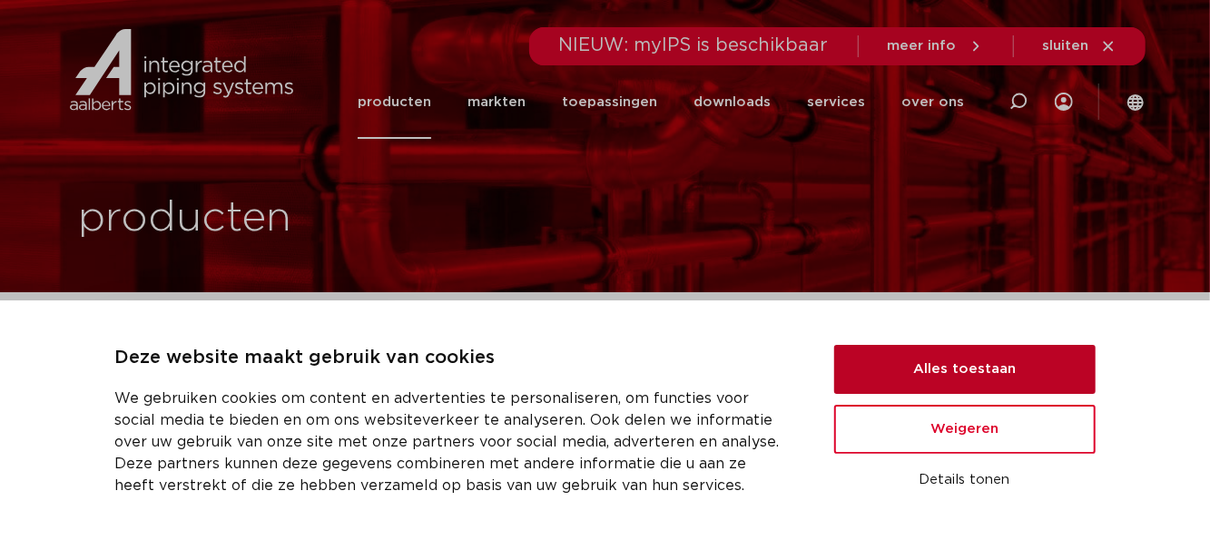
click at [912, 363] on button "Alles toestaan" at bounding box center [964, 369] width 261 height 49
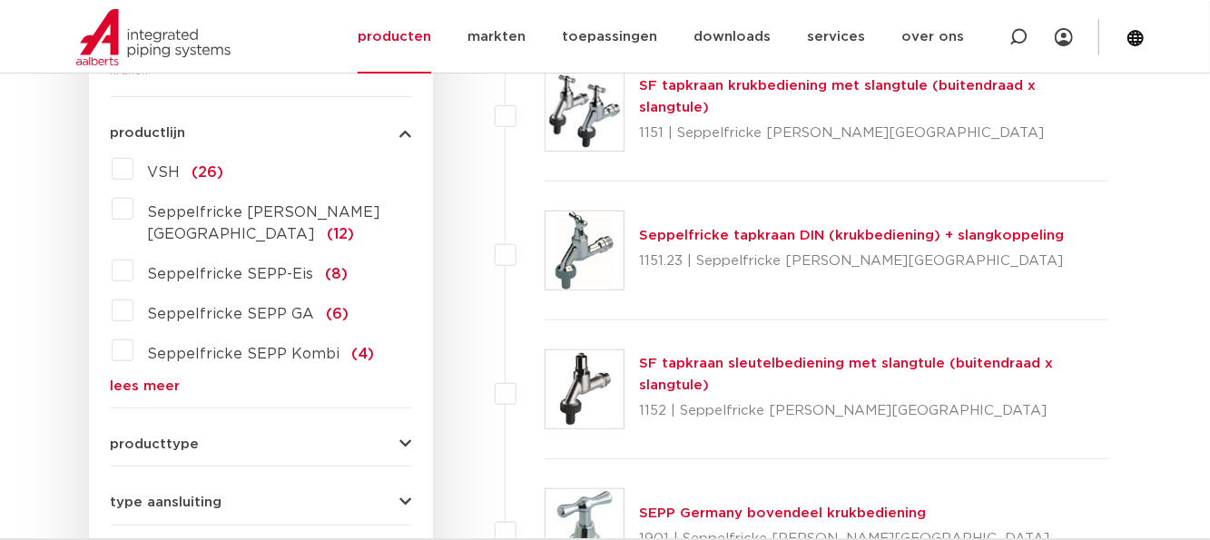
scroll to position [545, 0]
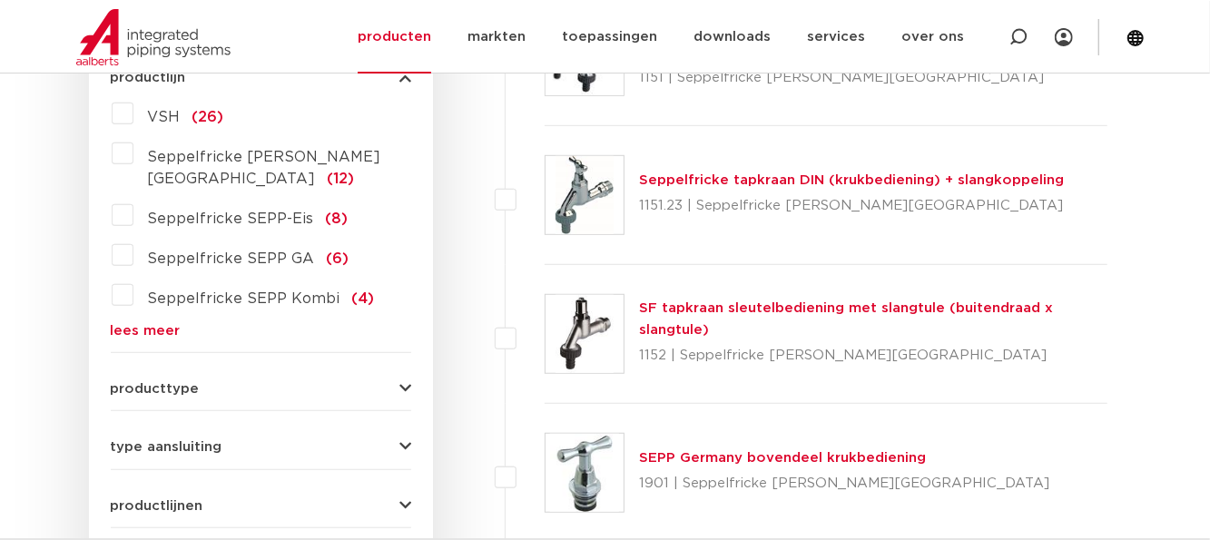
click at [151, 317] on form "zoek op naam of productnummer alle categorieën kranen fittingen afsluiters buiz…" at bounding box center [261, 327] width 301 height 868
click at [155, 324] on link "lees meer" at bounding box center [261, 331] width 301 height 14
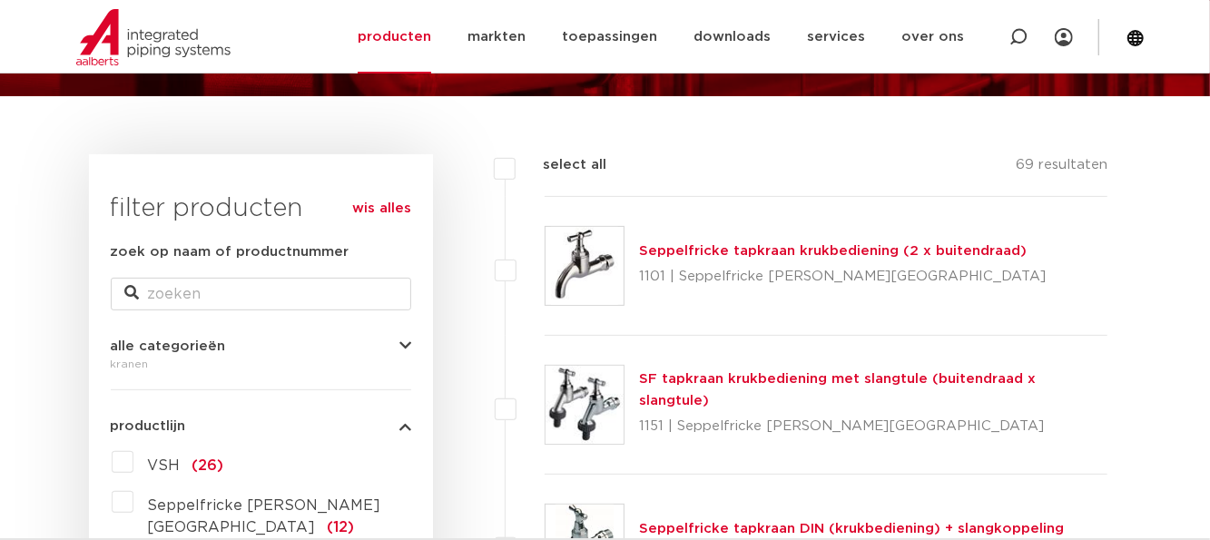
scroll to position [182, 0]
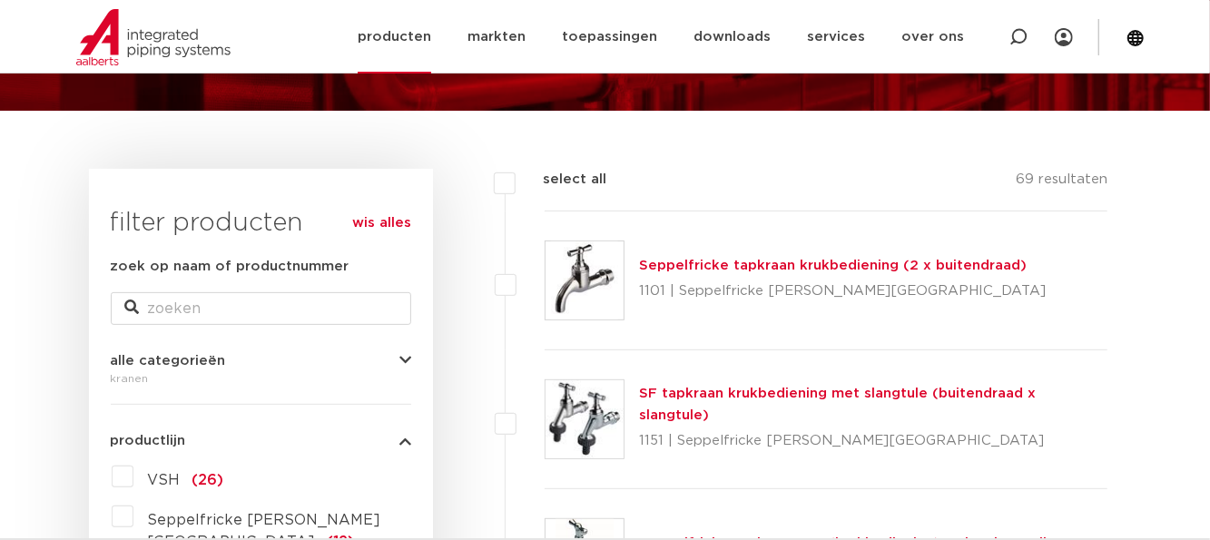
click at [431, 39] on link "producten" at bounding box center [395, 37] width 74 height 74
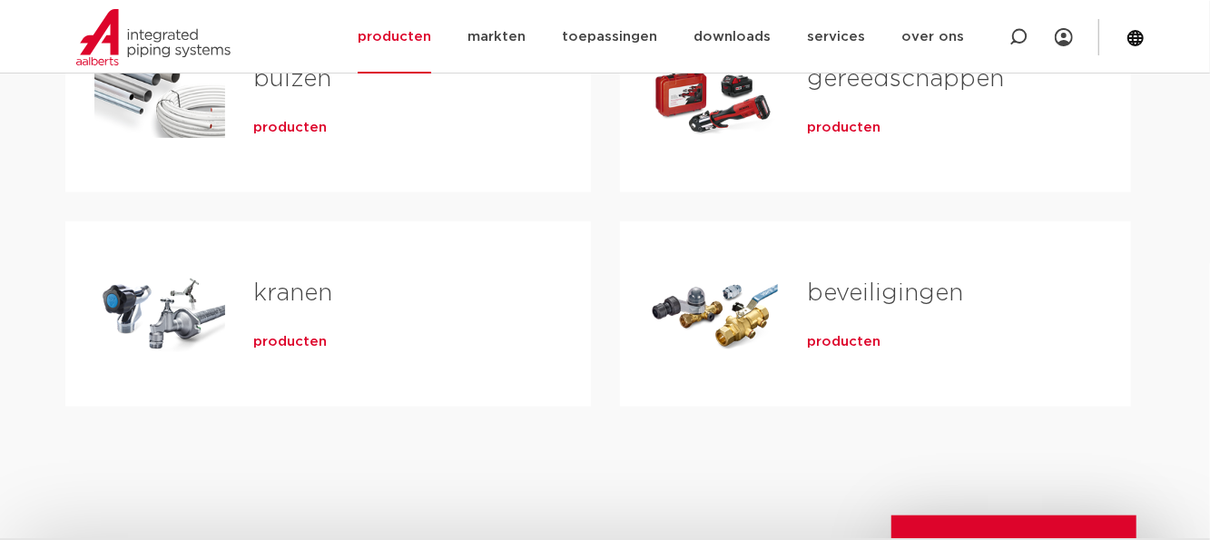
scroll to position [726, 0]
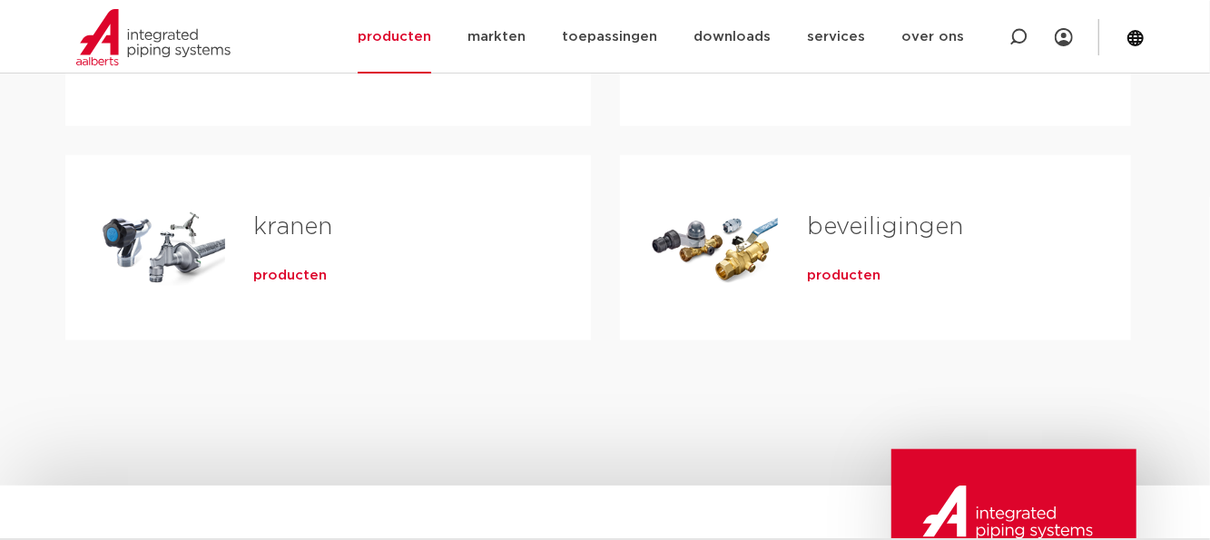
click at [299, 222] on link "kranen" at bounding box center [293, 227] width 79 height 24
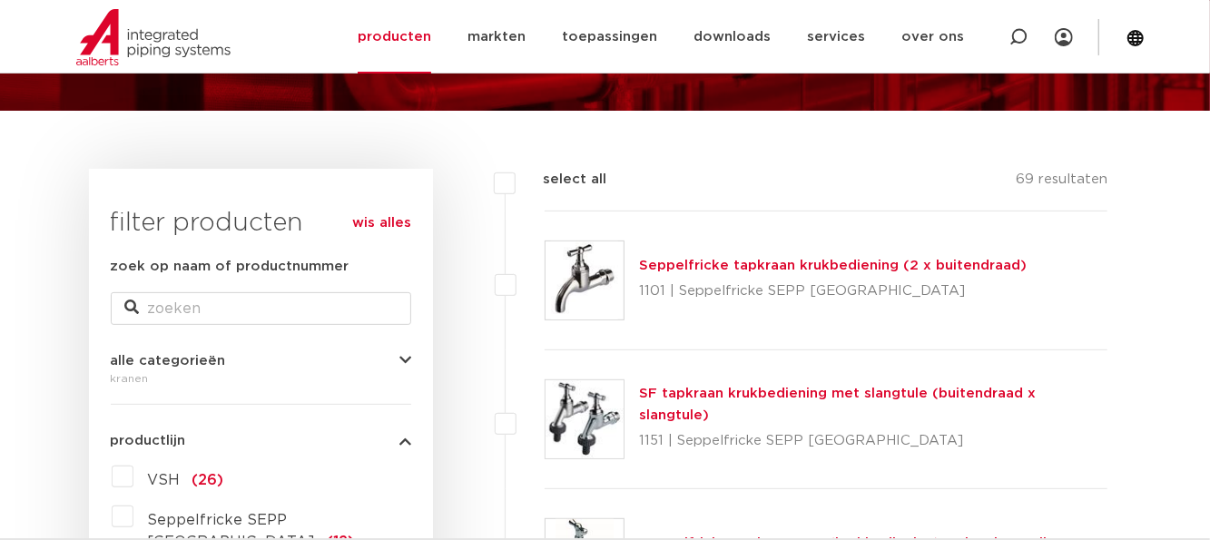
click at [408, 358] on icon "button" at bounding box center [405, 361] width 12 height 14
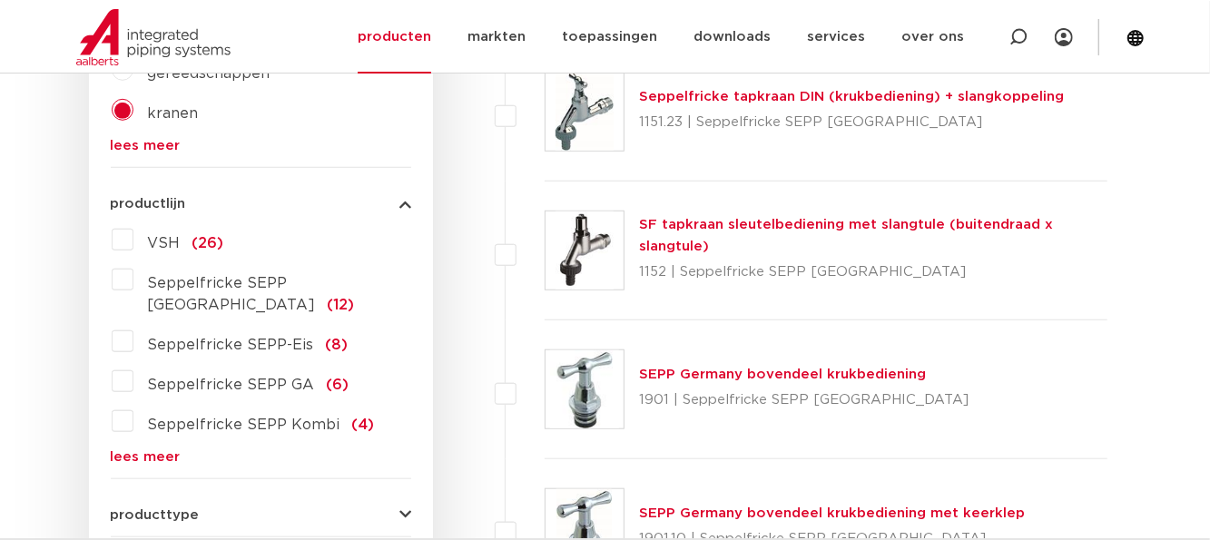
scroll to position [726, 0]
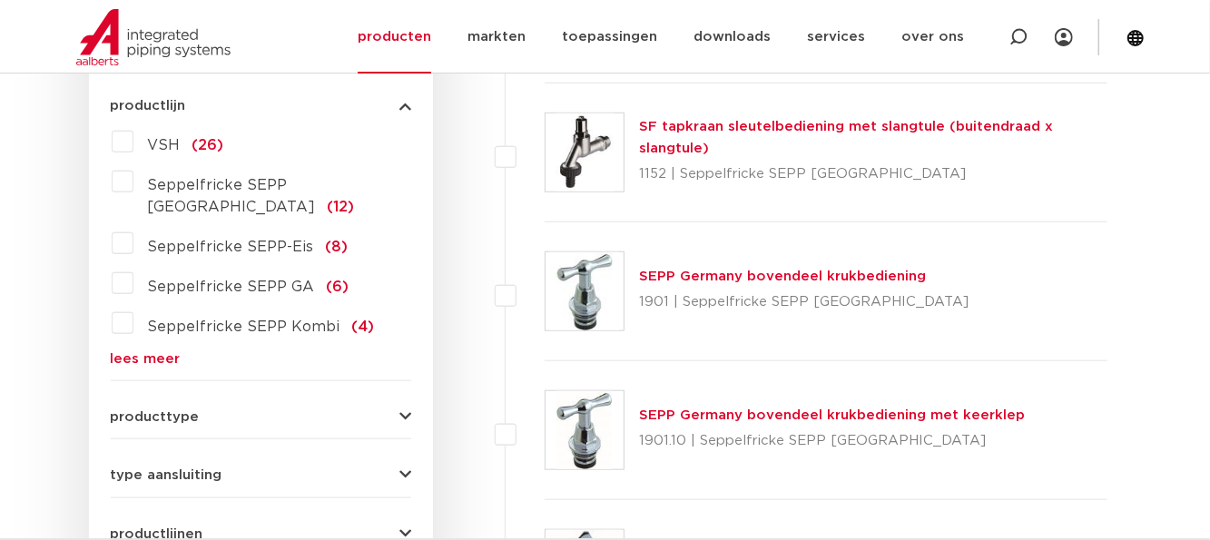
click at [412, 387] on div "wis alles filter producten zoek op naam of productnummer alle categorieën krane…" at bounding box center [261, 228] width 344 height 1208
click at [406, 410] on icon "button" at bounding box center [405, 417] width 12 height 14
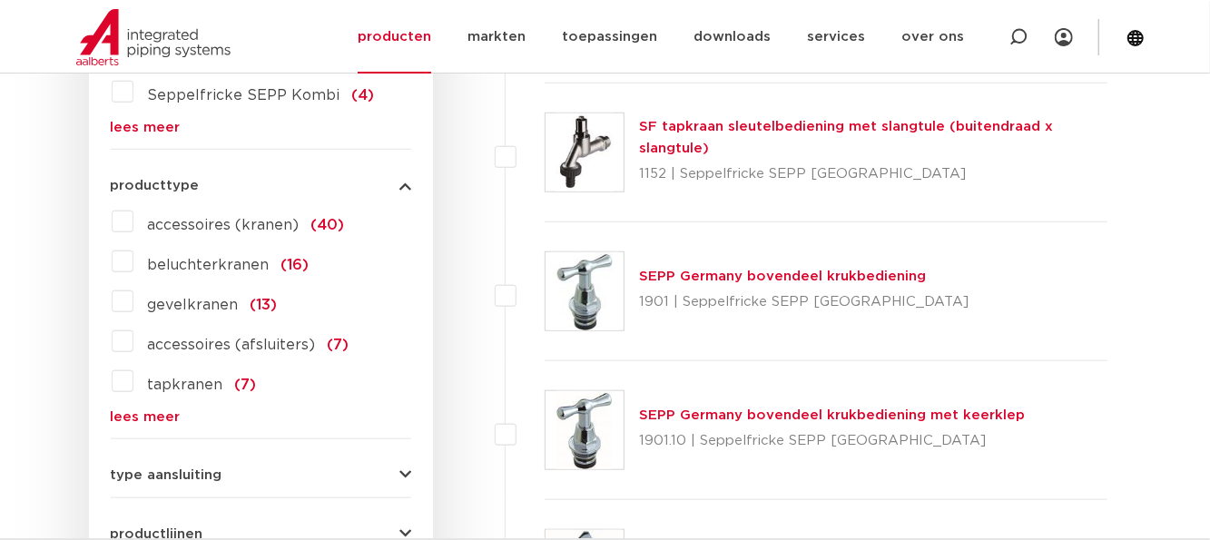
scroll to position [711, 0]
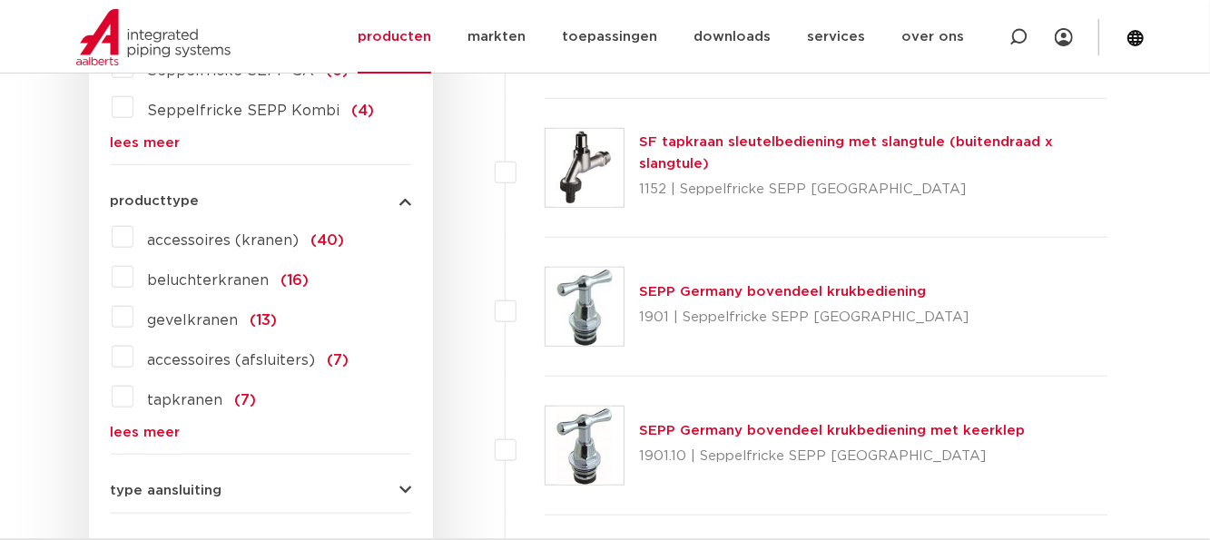
click at [188, 313] on span "gevelkranen" at bounding box center [193, 320] width 91 height 15
click at [0, 0] on input "gevelkranen (13)" at bounding box center [0, 0] width 0 height 0
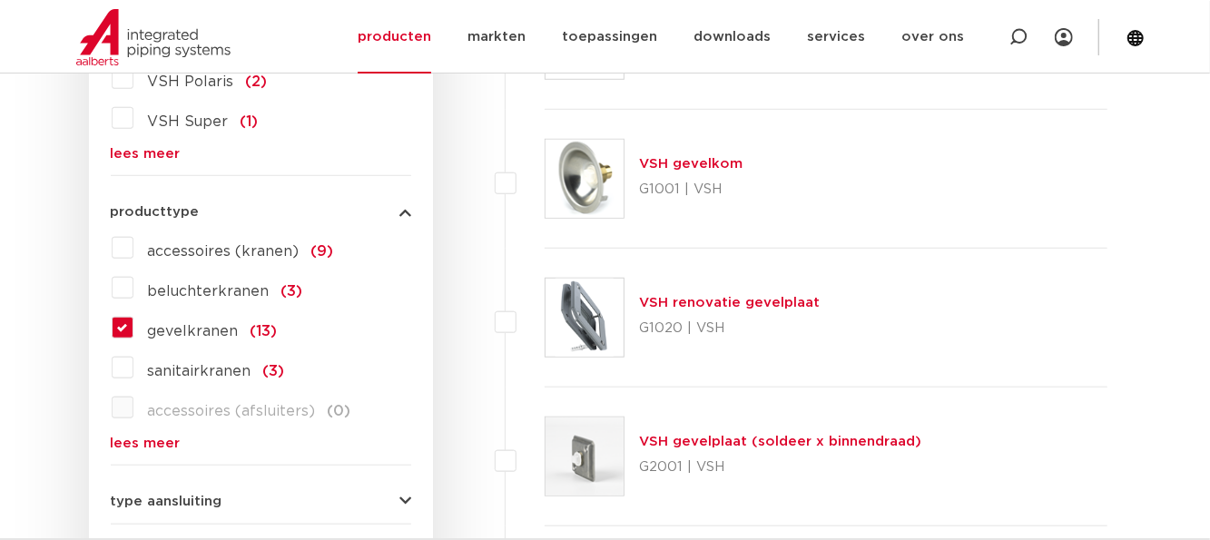
scroll to position [711, 0]
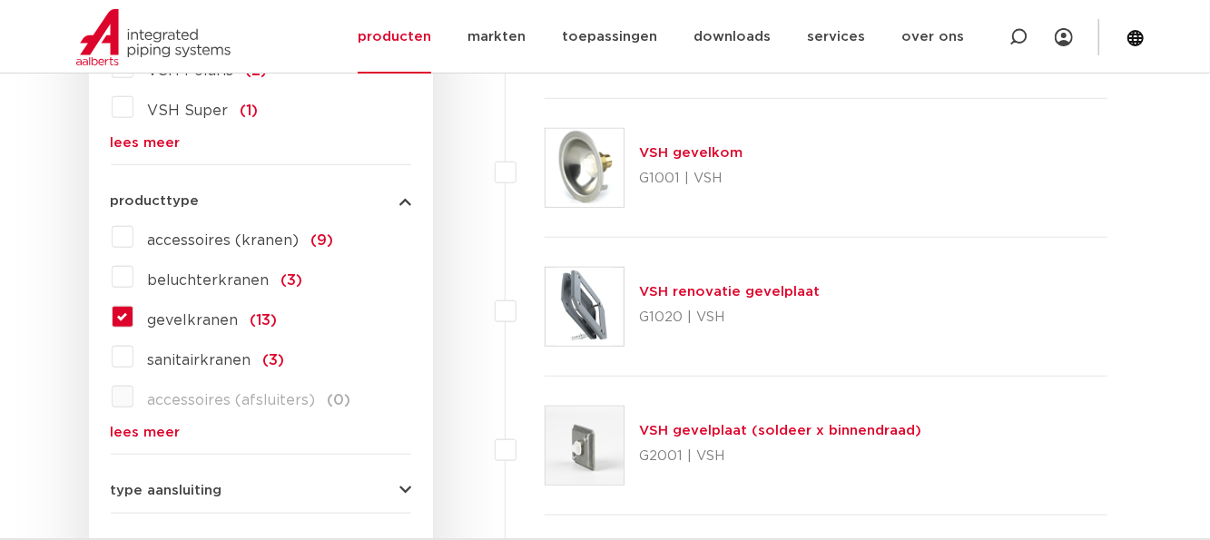
click at [133, 310] on label "gevelkranen (13)" at bounding box center [205, 316] width 144 height 29
click at [0, 0] on input "gevelkranen (13)" at bounding box center [0, 0] width 0 height 0
